Goal: Find contact information: Find contact information

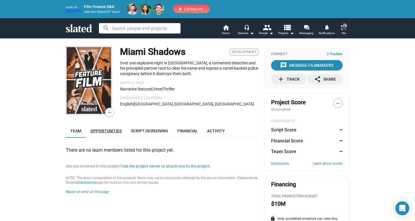
click at [112, 131] on span "Opportunities" at bounding box center [106, 130] width 31 height 5
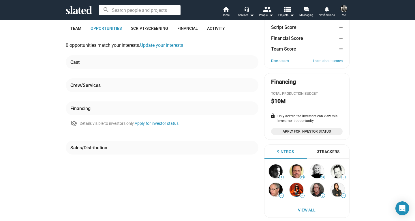
scroll to position [86, 0]
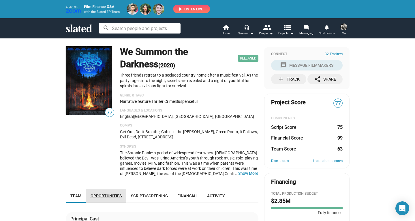
click at [111, 197] on span "Opportunities" at bounding box center [106, 195] width 31 height 5
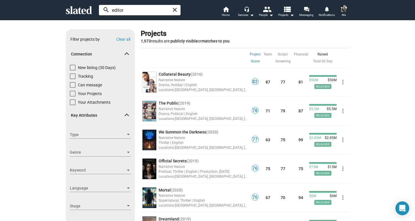
click at [146, 6] on input "editor" at bounding box center [140, 10] width 82 height 10
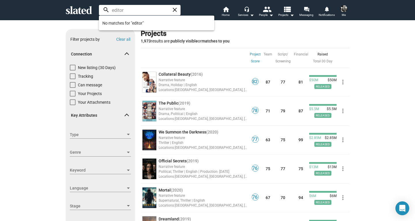
click at [175, 9] on mat-icon "close" at bounding box center [174, 9] width 7 height 7
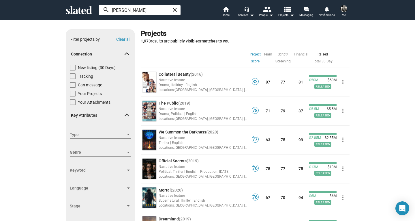
type input "timothy james"
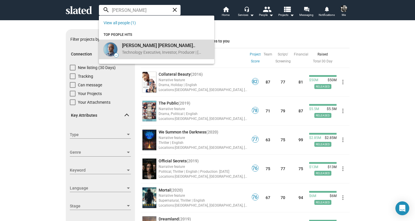
click at [136, 45] on div "Timothy R. J..." at bounding box center [162, 45] width 81 height 6
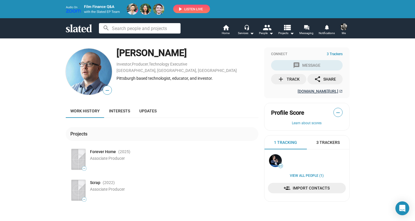
click at [312, 92] on span "[DOMAIN_NAME][URL]" at bounding box center [318, 91] width 41 height 5
